Goal: Transaction & Acquisition: Book appointment/travel/reservation

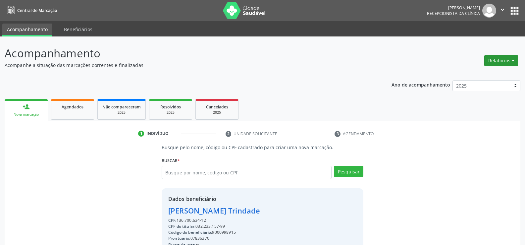
click at [489, 61] on button "Relatórios" at bounding box center [502, 60] width 34 height 11
click at [479, 78] on link "Agendamentos" at bounding box center [483, 74] width 71 height 9
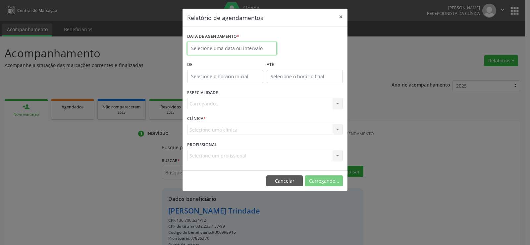
click at [258, 51] on body "Central de Marcação [PERSON_NAME] Recepcionista da clínica  Configurações Sair…" at bounding box center [265, 122] width 530 height 245
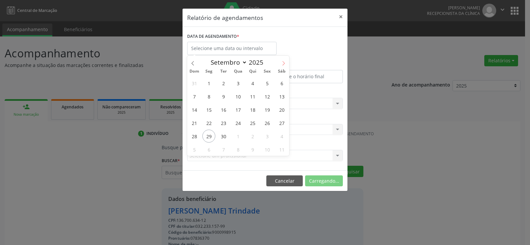
click at [283, 62] on icon at bounding box center [283, 63] width 5 height 5
select select "9"
click at [239, 84] on span "1" at bounding box center [238, 83] width 13 height 13
type input "01/10/2025"
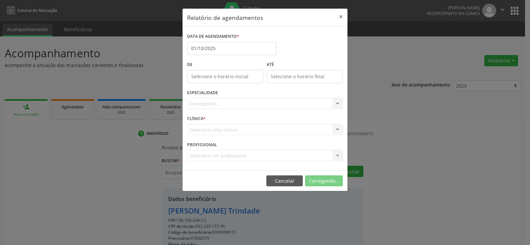
click at [229, 102] on div "Carregando... Nenhum resultado encontrado para: " " Não há nenhuma opção para s…" at bounding box center [265, 103] width 156 height 11
click at [337, 103] on div at bounding box center [338, 103] width 10 height 11
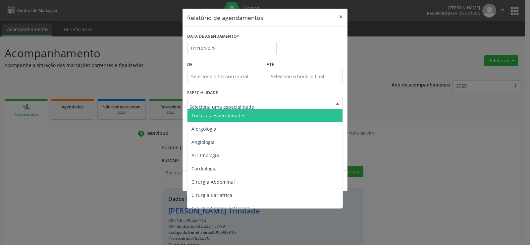
click at [298, 115] on span "Todas as especialidades" at bounding box center [266, 115] width 156 height 13
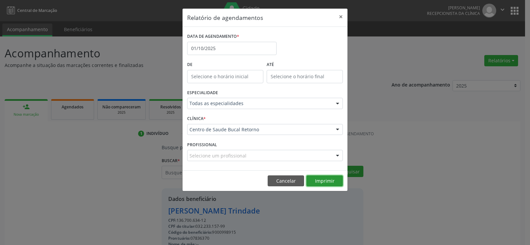
click at [337, 181] on button "Imprimir" at bounding box center [325, 180] width 36 height 11
click at [339, 18] on button "×" at bounding box center [341, 17] width 13 height 16
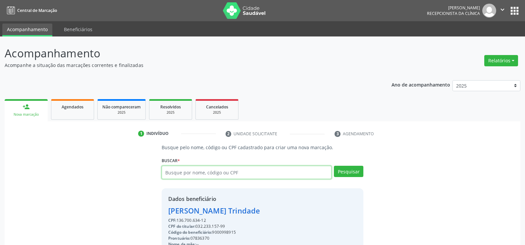
click at [187, 169] on input "text" at bounding box center [247, 172] width 170 height 13
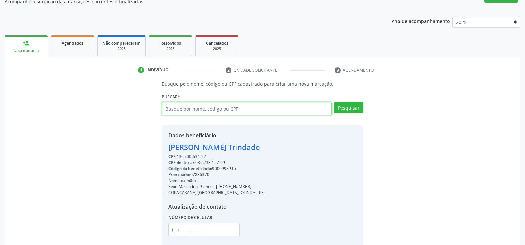
scroll to position [66, 0]
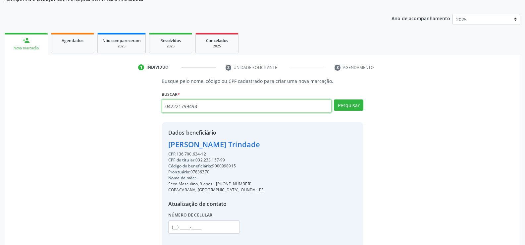
type input "042221799498"
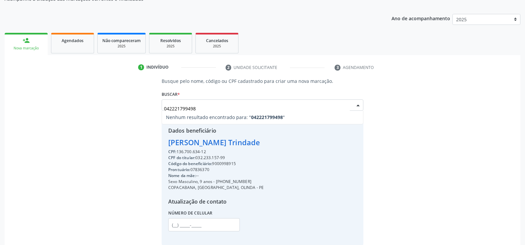
drag, startPoint x: 213, startPoint y: 105, endPoint x: 110, endPoint y: 112, distance: 103.7
click at [110, 112] on div "Busque pelo nome, código ou CPF cadastrado para criar uma nova marcação. [GEOGR…" at bounding box center [262, 163] width 507 height 170
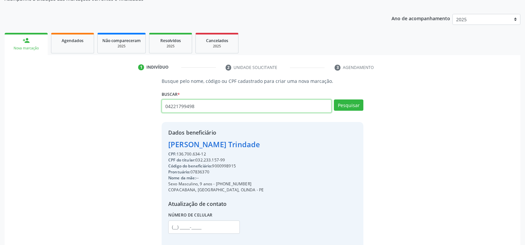
type input "04221799498"
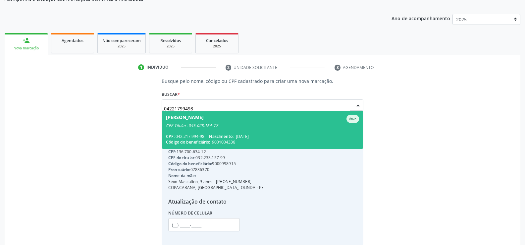
click at [194, 132] on span "[PERSON_NAME] Ativo CPF Titular: 045.028.164-77 CPF: 042.217.994-98 Nascimento:…" at bounding box center [262, 130] width 201 height 38
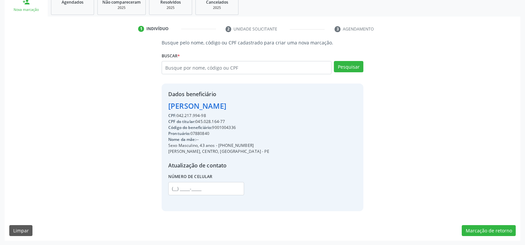
scroll to position [105, 0]
click at [495, 227] on button "Marcação de retorno" at bounding box center [489, 230] width 54 height 11
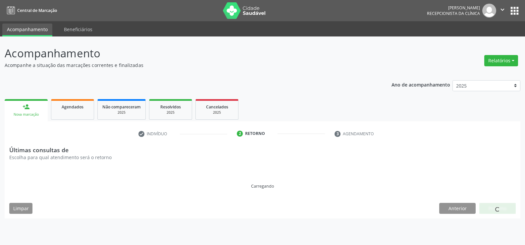
scroll to position [0, 0]
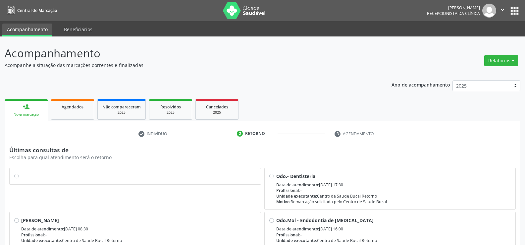
click at [21, 173] on label at bounding box center [138, 173] width 235 height 0
click at [18, 174] on input "radio" at bounding box center [16, 176] width 5 height 6
radio input "true"
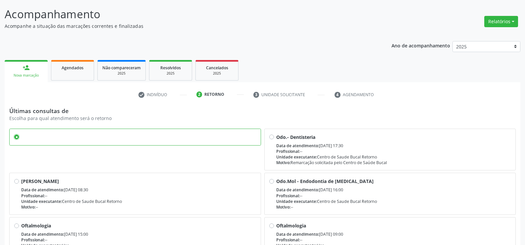
scroll to position [134, 0]
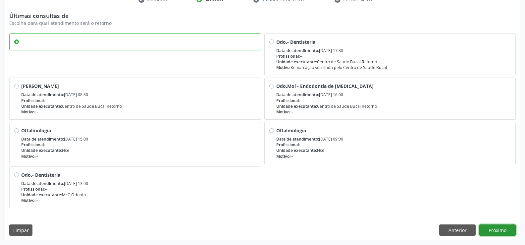
click at [500, 232] on button "Próximo" at bounding box center [498, 229] width 36 height 11
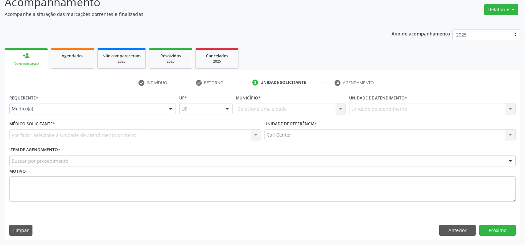
click at [53, 102] on div "Requerente * Médico(a) Médico(a) Enfermeiro(a) Paciente Nenhum resultado encont…" at bounding box center [92, 103] width 167 height 21
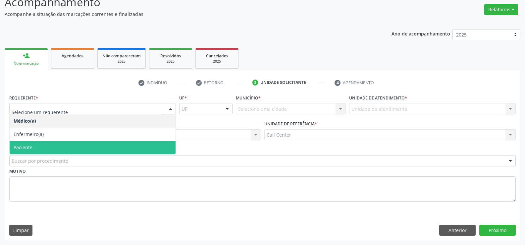
click at [42, 148] on span "Paciente" at bounding box center [93, 147] width 166 height 13
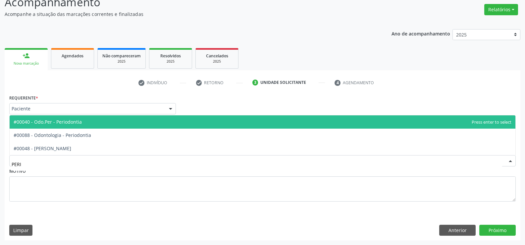
type input "PERIC"
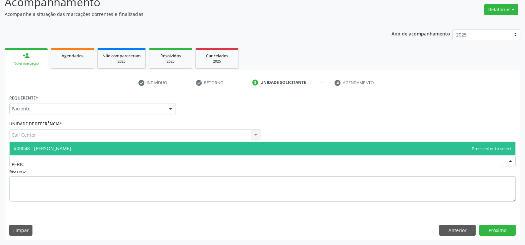
click at [71, 149] on span "#00048 - [PERSON_NAME]" at bounding box center [43, 148] width 58 height 6
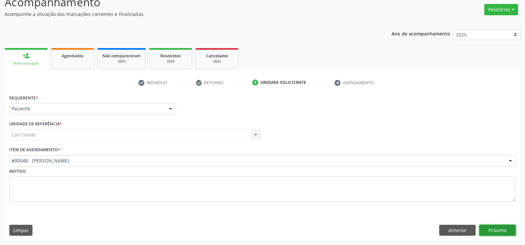
click at [505, 229] on button "Próximo" at bounding box center [498, 230] width 36 height 11
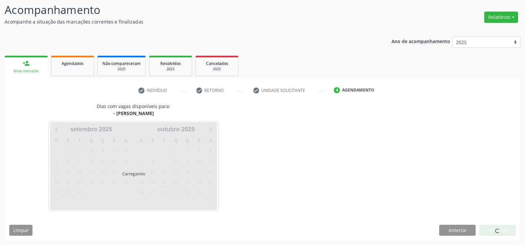
scroll to position [43, 0]
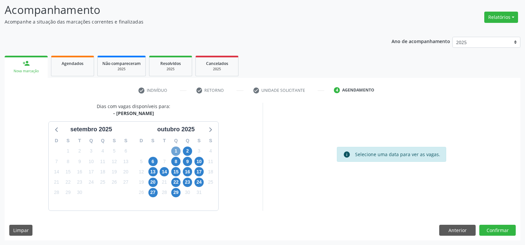
click at [174, 150] on span "1" at bounding box center [175, 151] width 9 height 9
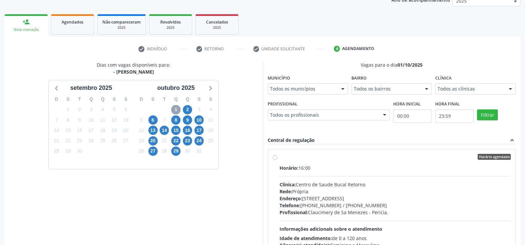
scroll to position [118, 0]
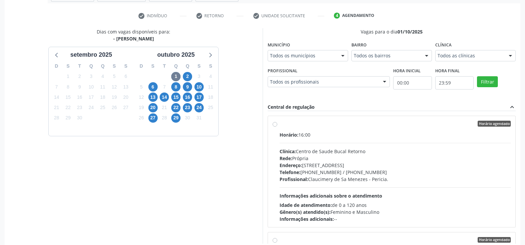
click at [280, 124] on label "Horário agendado Horário: 16:00 Clínica: [GEOGRAPHIC_DATA] Bucal Retorno Rede: …" at bounding box center [396, 172] width 232 height 102
click at [274, 124] on input "Horário agendado Horário: 16:00 Clínica: [GEOGRAPHIC_DATA] Bucal Retorno Rede: …" at bounding box center [275, 124] width 5 height 6
radio input "true"
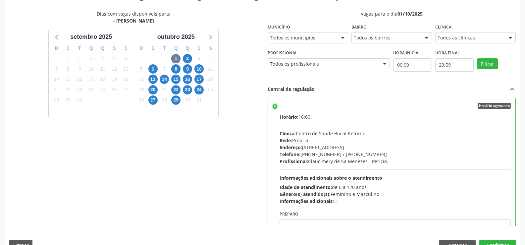
scroll to position [151, 0]
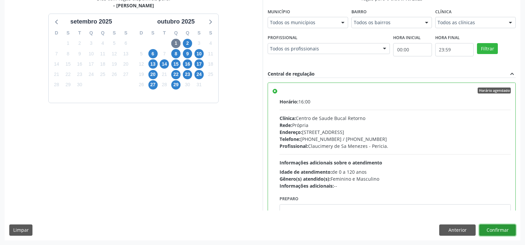
click at [508, 229] on button "Confirmar" at bounding box center [498, 229] width 36 height 11
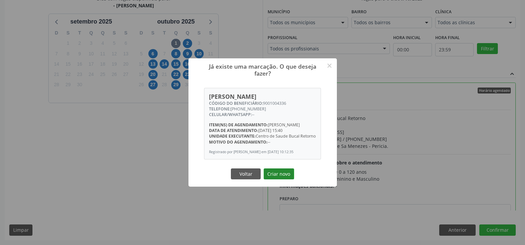
click at [278, 180] on button "Criar novo" at bounding box center [279, 173] width 31 height 11
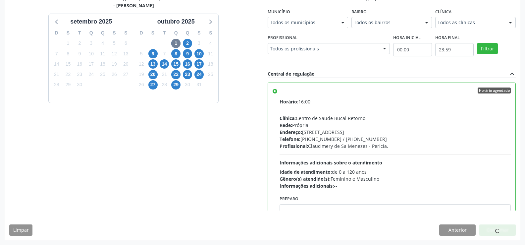
scroll to position [0, 0]
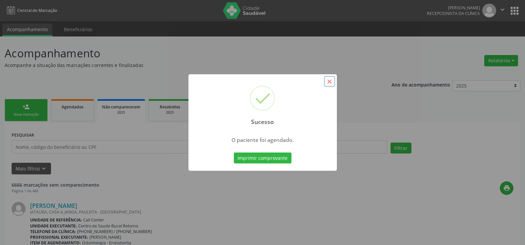
click at [330, 82] on button "×" at bounding box center [329, 81] width 11 height 11
